Goal: Transaction & Acquisition: Purchase product/service

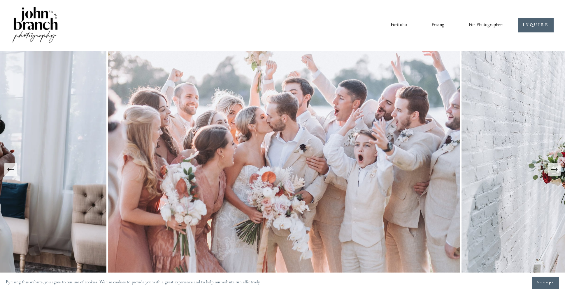
click at [0, 0] on span "Presets" at bounding box center [0, 0] width 0 height 0
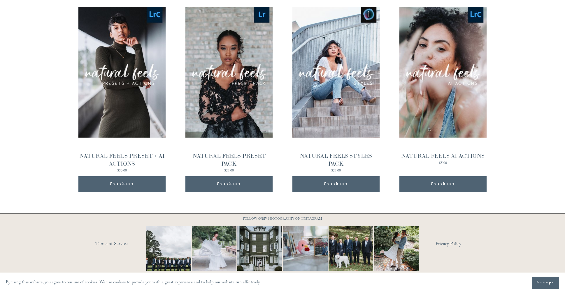
scroll to position [644, 0]
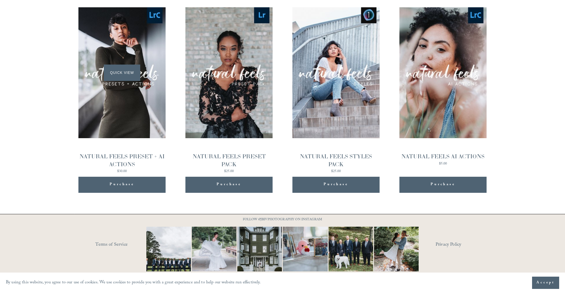
click at [103, 79] on div "Quick View" at bounding box center [121, 72] width 87 height 131
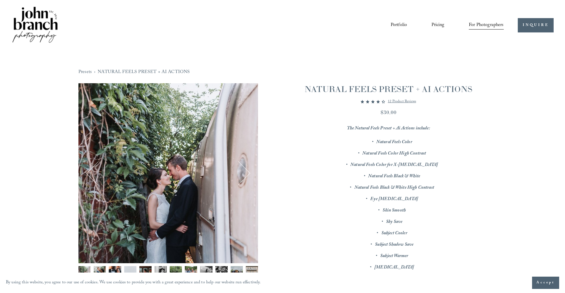
scroll to position [43, 0]
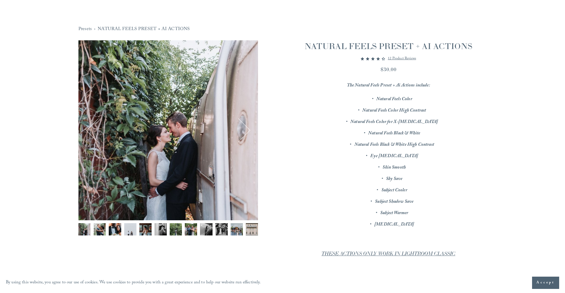
click at [111, 230] on img "Image 3 of 12" at bounding box center [115, 229] width 12 height 12
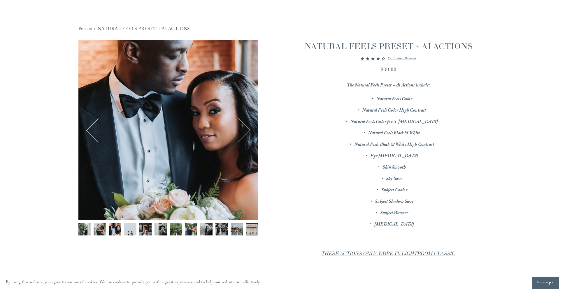
click at [133, 231] on img "Image 4 of 12" at bounding box center [130, 229] width 12 height 12
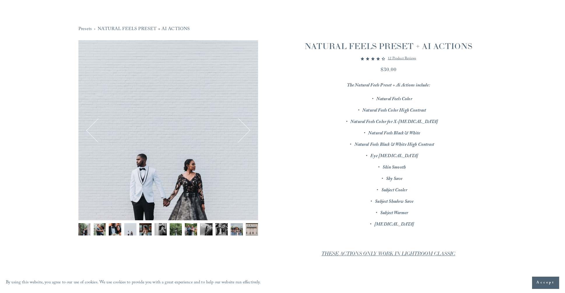
click at [152, 232] on div "Gallery thumbnails" at bounding box center [168, 230] width 180 height 15
click at [161, 234] on img "Image 6 of 12" at bounding box center [161, 229] width 12 height 12
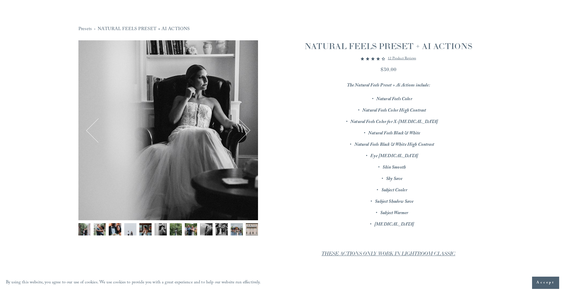
click at [180, 234] on img "Image 7 of 12" at bounding box center [176, 229] width 12 height 12
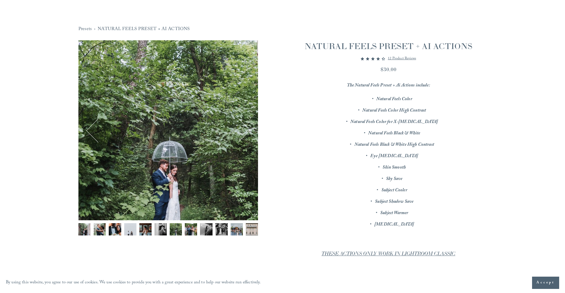
click at [194, 234] on img "Image 8 of 12" at bounding box center [191, 229] width 12 height 12
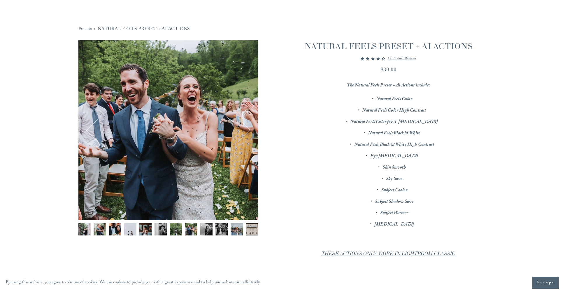
click at [216, 231] on img "Image 10 of 12" at bounding box center [222, 229] width 12 height 12
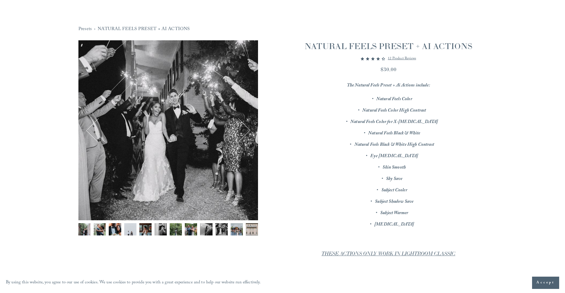
click at [203, 229] on img "Image 9 of 12" at bounding box center [206, 229] width 12 height 12
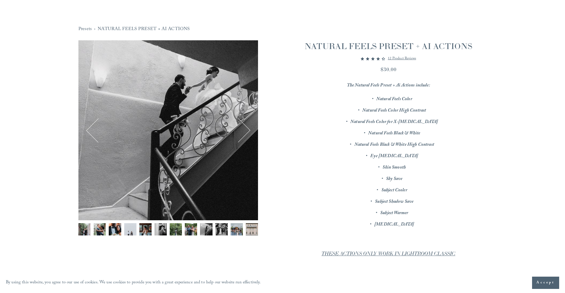
click at [199, 228] on div "Gallery thumbnails" at bounding box center [168, 230] width 180 height 15
click at [186, 226] on img "Image 8 of 12" at bounding box center [191, 229] width 12 height 12
